Goal: Task Accomplishment & Management: Manage account settings

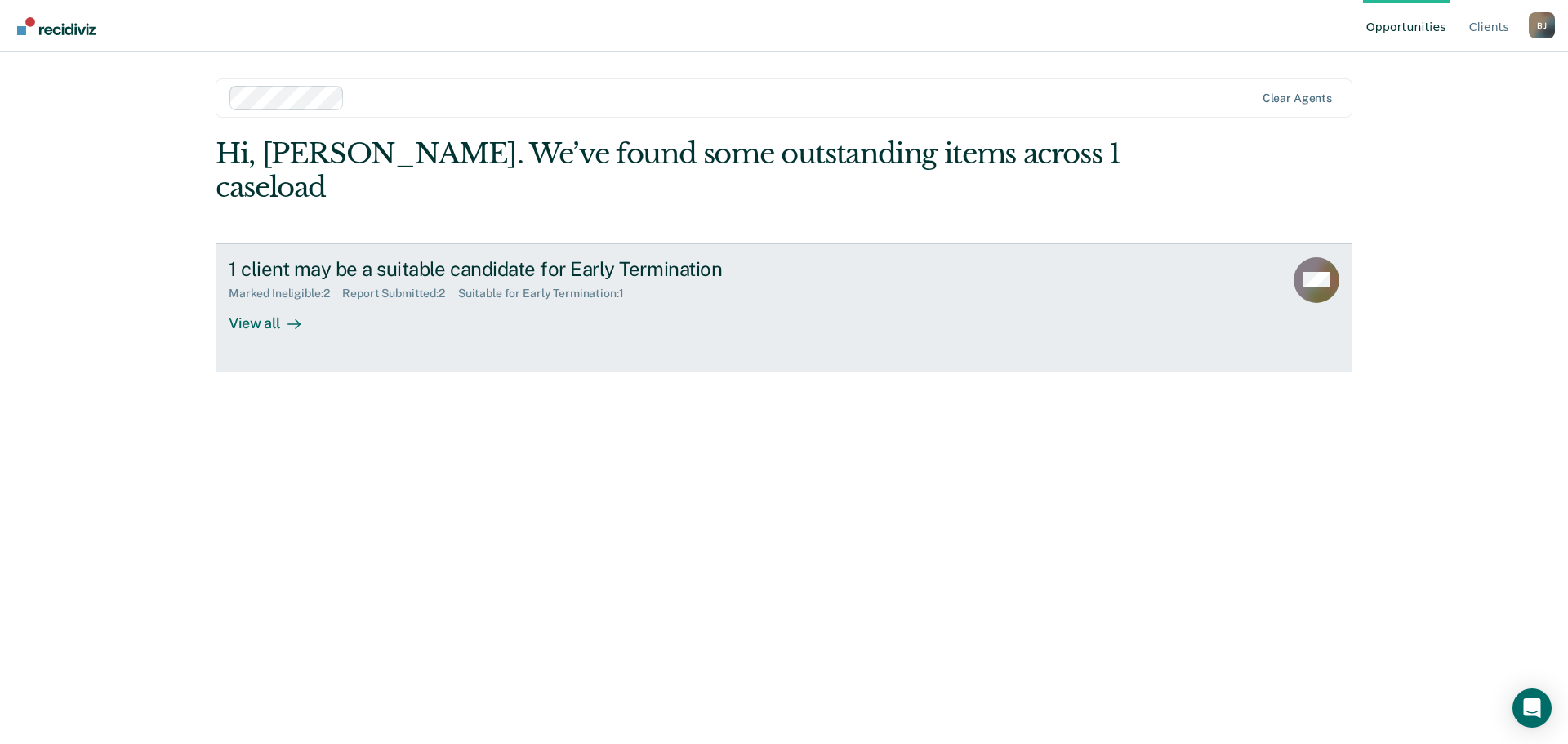
click at [251, 301] on div "View all" at bounding box center [274, 316] width 92 height 31
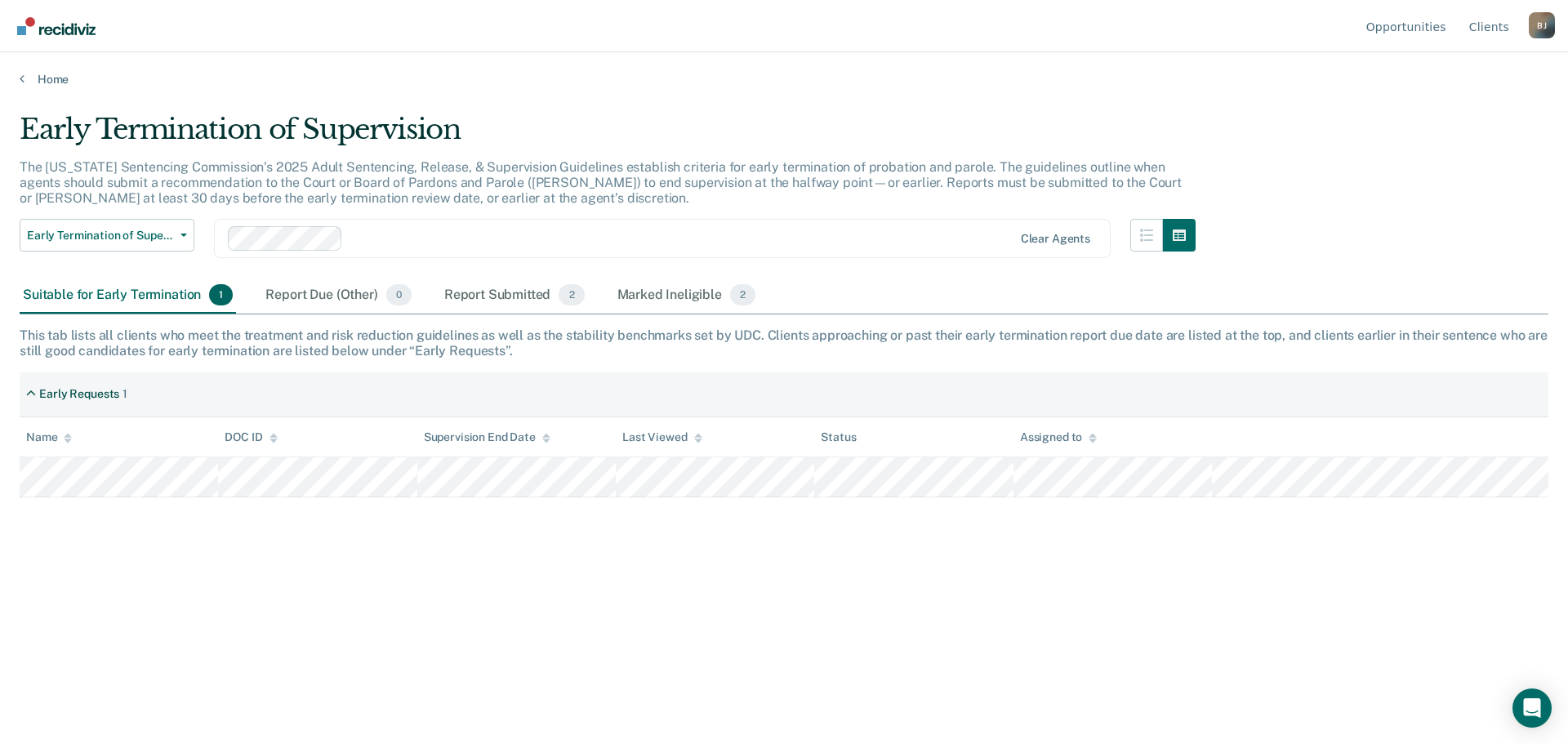
click at [1543, 28] on div "[PERSON_NAME]" at bounding box center [1542, 25] width 26 height 26
click at [1448, 128] on link "Log Out" at bounding box center [1476, 128] width 106 height 14
